Goal: Register for event/course

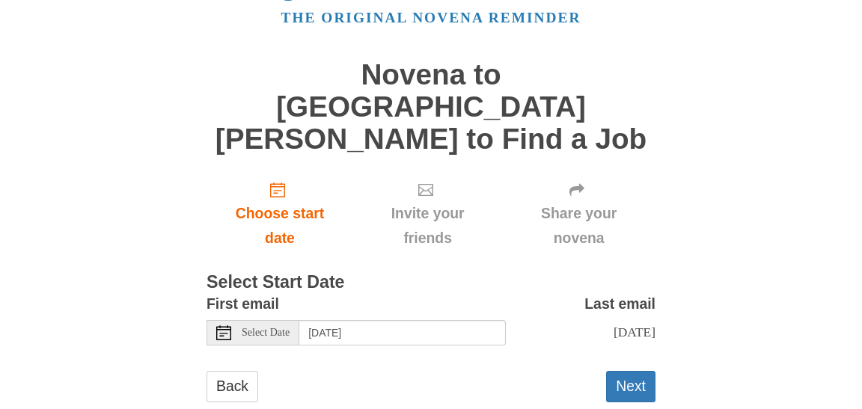
scroll to position [64, 0]
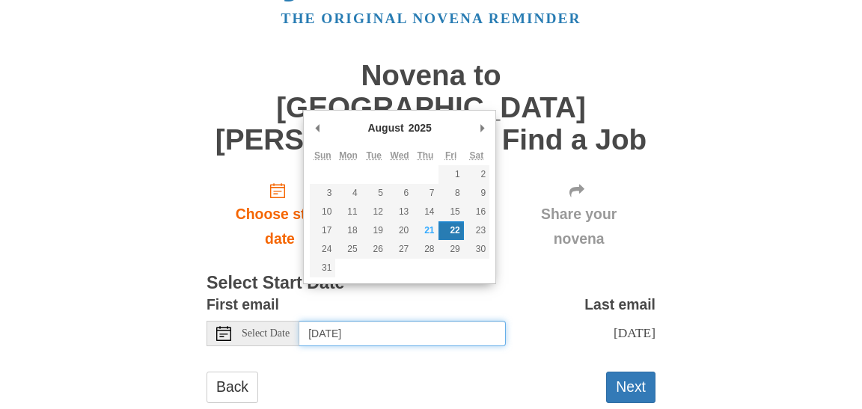
click at [415, 321] on input "[DATE]" at bounding box center [402, 333] width 207 height 25
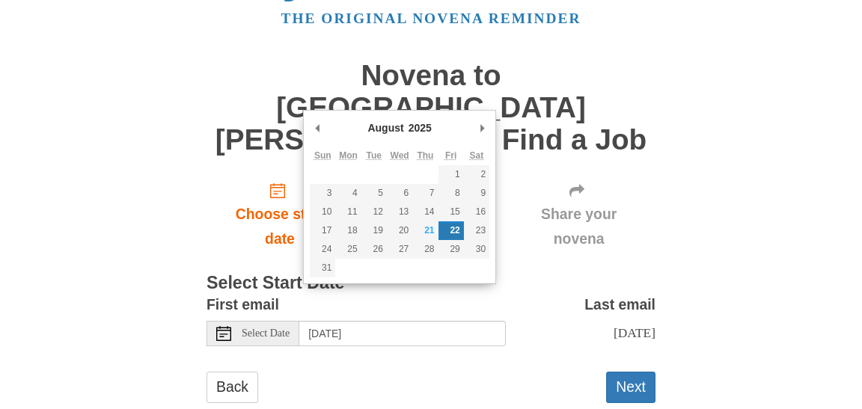
click at [695, 267] on div "Pray More Novenas The original novena reminder Novena to [GEOGRAPHIC_DATA][PERS…" at bounding box center [431, 191] width 726 height 511
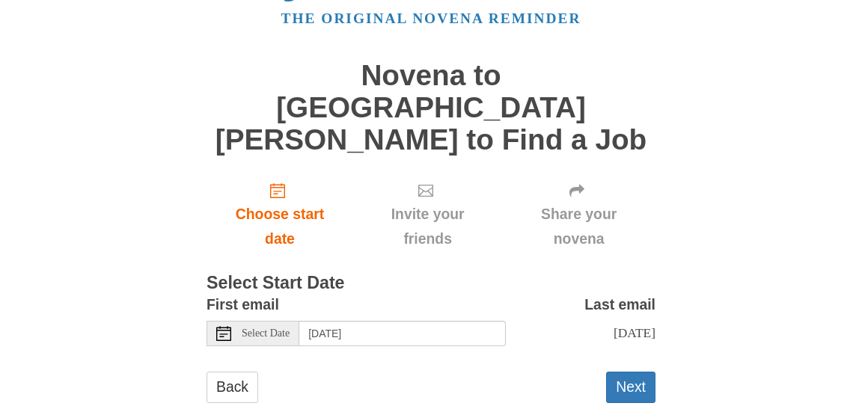
click at [695, 267] on div "Pray More Novenas The original novena reminder Novena to [GEOGRAPHIC_DATA][PERS…" at bounding box center [431, 191] width 726 height 511
click at [281, 183] on icon "Choose start date" at bounding box center [277, 190] width 15 height 15
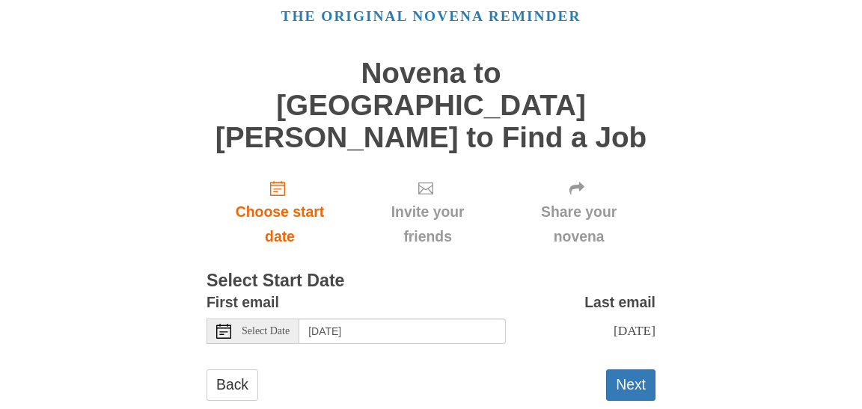
scroll to position [64, 0]
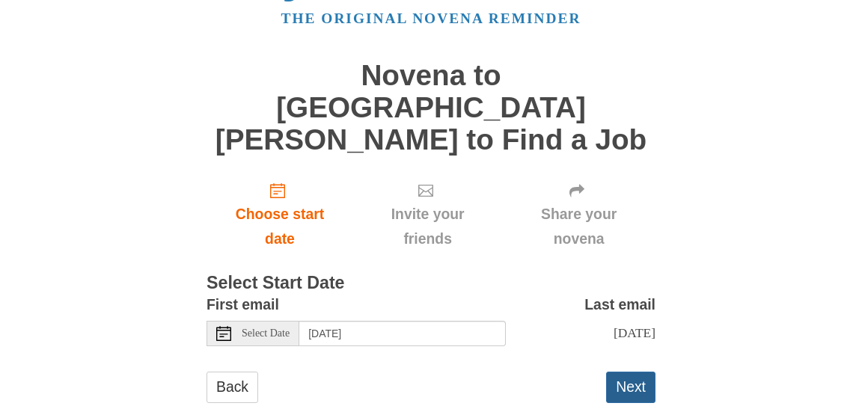
click at [628, 372] on button "Next" at bounding box center [630, 387] width 49 height 31
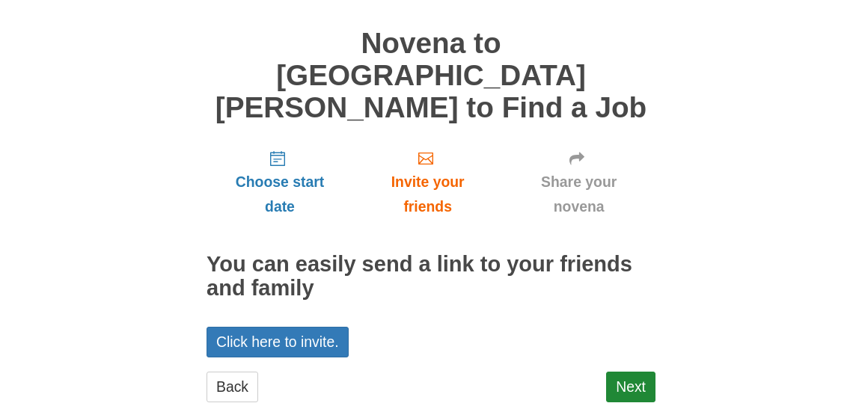
scroll to position [96, 0]
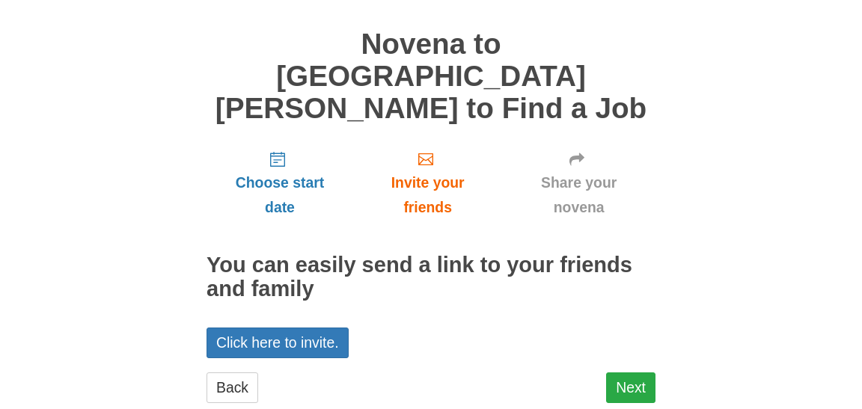
click at [628, 373] on link "Next" at bounding box center [630, 388] width 49 height 31
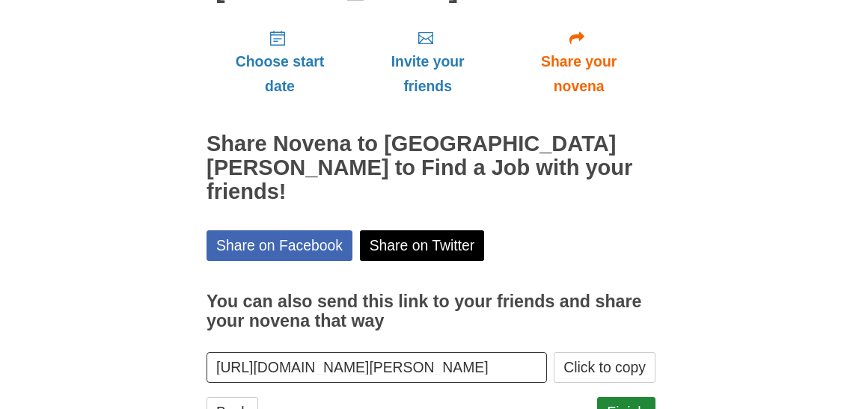
scroll to position [216, 0]
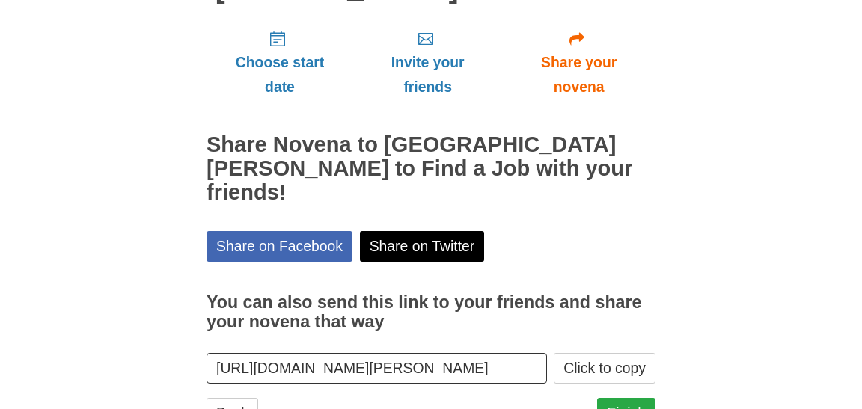
click at [626, 398] on link "Finish" at bounding box center [626, 413] width 58 height 31
